Goal: Information Seeking & Learning: Check status

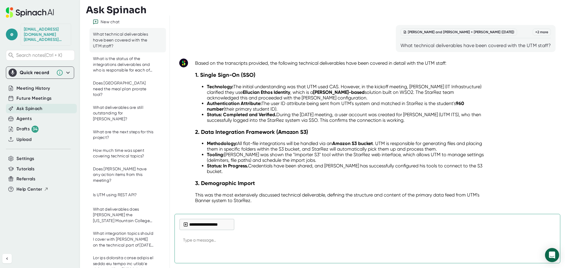
scroll to position [204, 0]
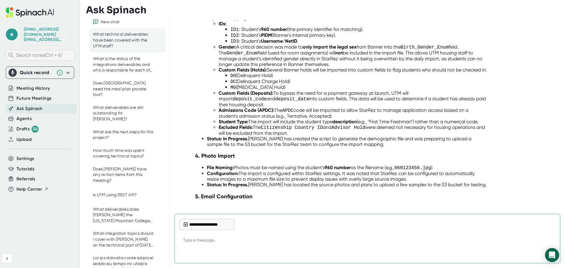
click at [37, 50] on div "Search notes (Ctrl + K)" at bounding box center [40, 55] width 69 height 11
click at [33, 85] on span "Meeting History" at bounding box center [33, 88] width 34 height 7
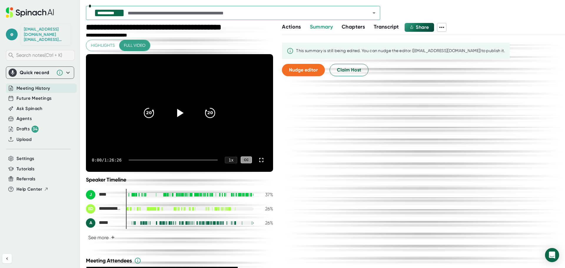
click at [38, 52] on span "Search notes (Ctrl + K)" at bounding box center [44, 55] width 57 height 6
click at [278, 11] on input "text" at bounding box center [244, 13] width 235 height 8
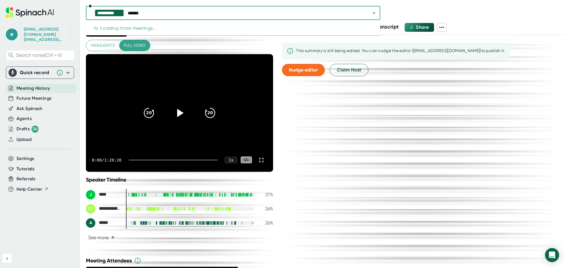
type input "*******"
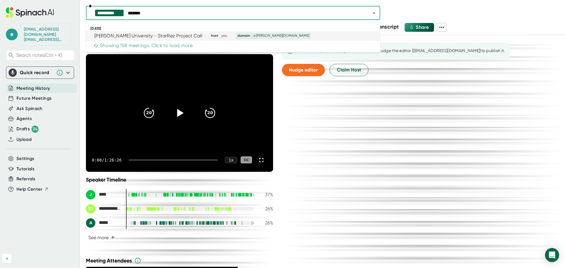
click at [175, 33] on div "Marshall University - StarRez Project Call" at bounding box center [149, 36] width 108 height 6
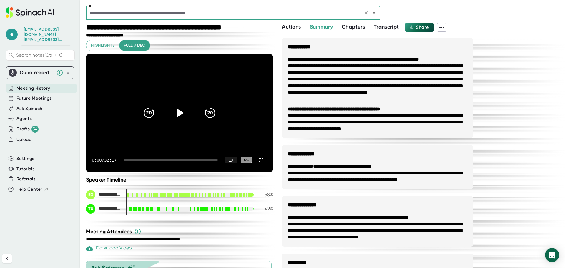
click at [177, 112] on icon at bounding box center [180, 113] width 7 height 9
click at [130, 160] on div at bounding box center [171, 160] width 94 height 1
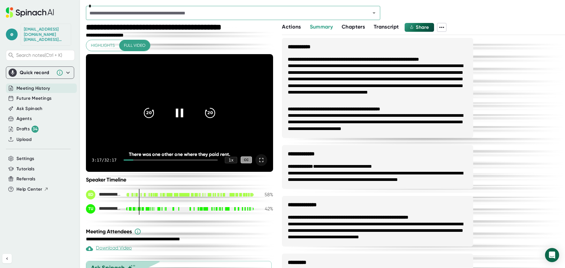
click at [259, 162] on icon at bounding box center [261, 160] width 4 height 4
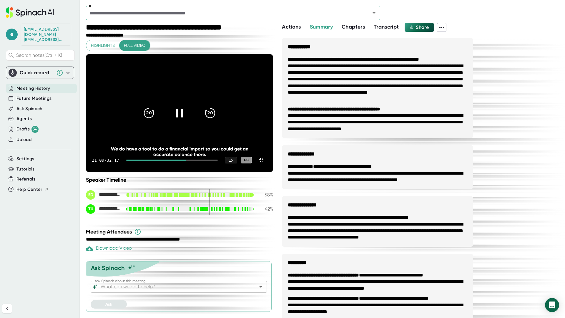
click at [183, 117] on icon at bounding box center [179, 113] width 7 height 9
click at [265, 164] on icon at bounding box center [261, 160] width 7 height 7
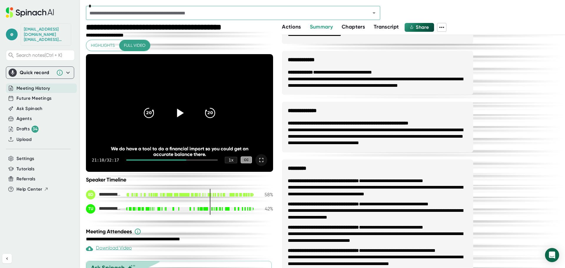
scroll to position [105, 0]
